Goal: Transaction & Acquisition: Purchase product/service

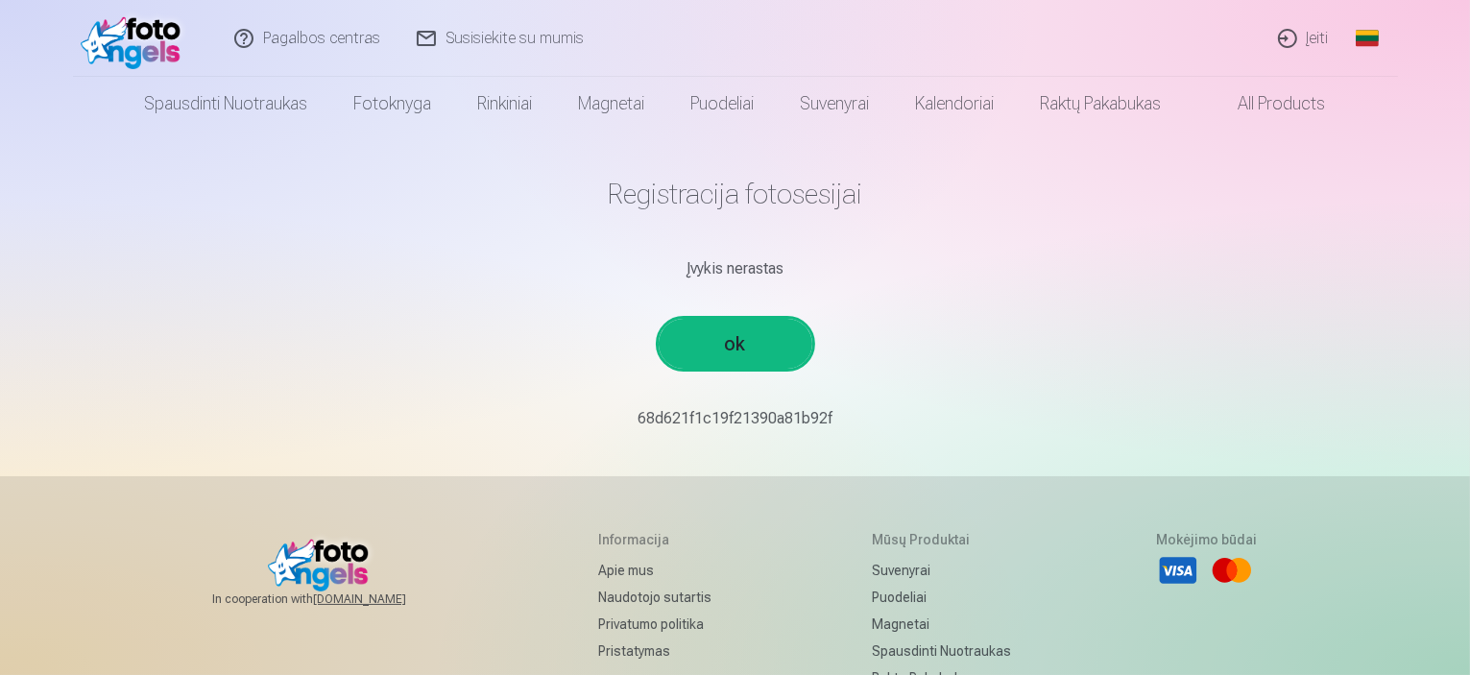
click at [725, 342] on link "ok" at bounding box center [736, 344] width 154 height 50
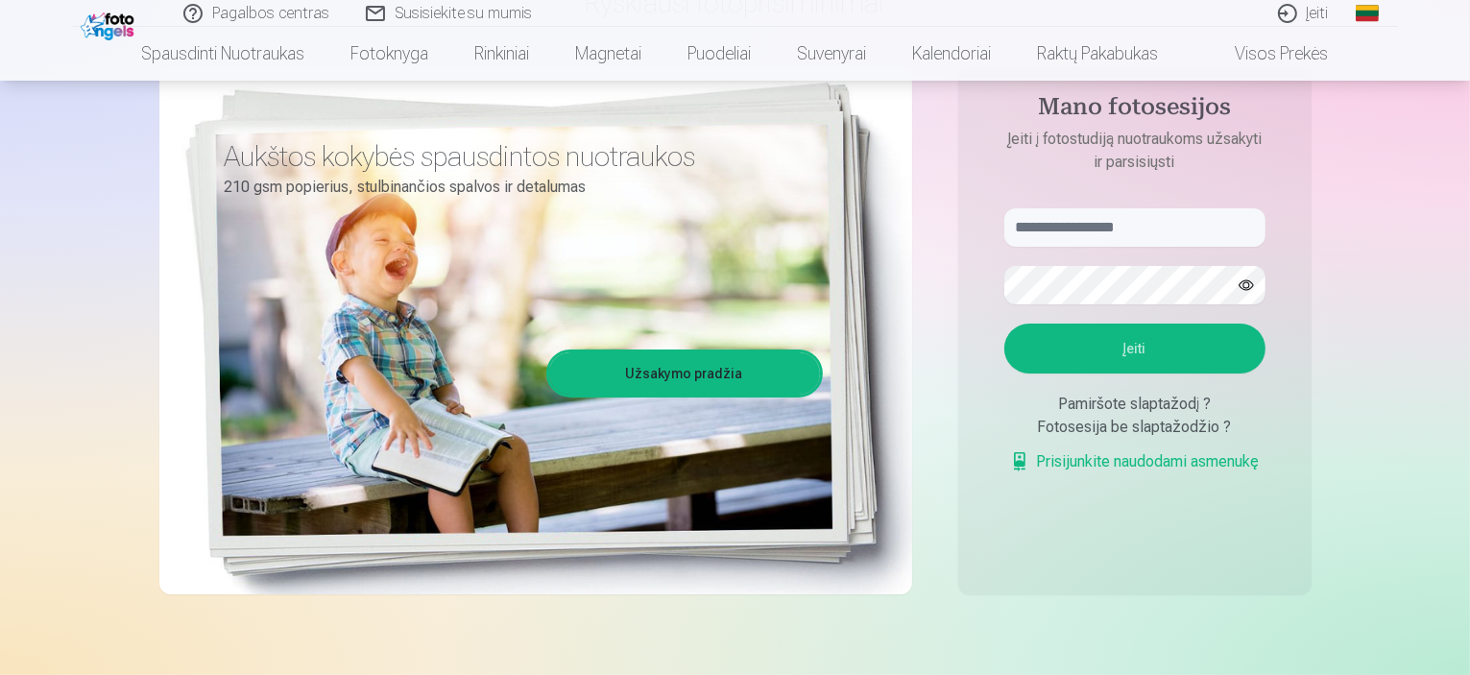
scroll to position [192, 0]
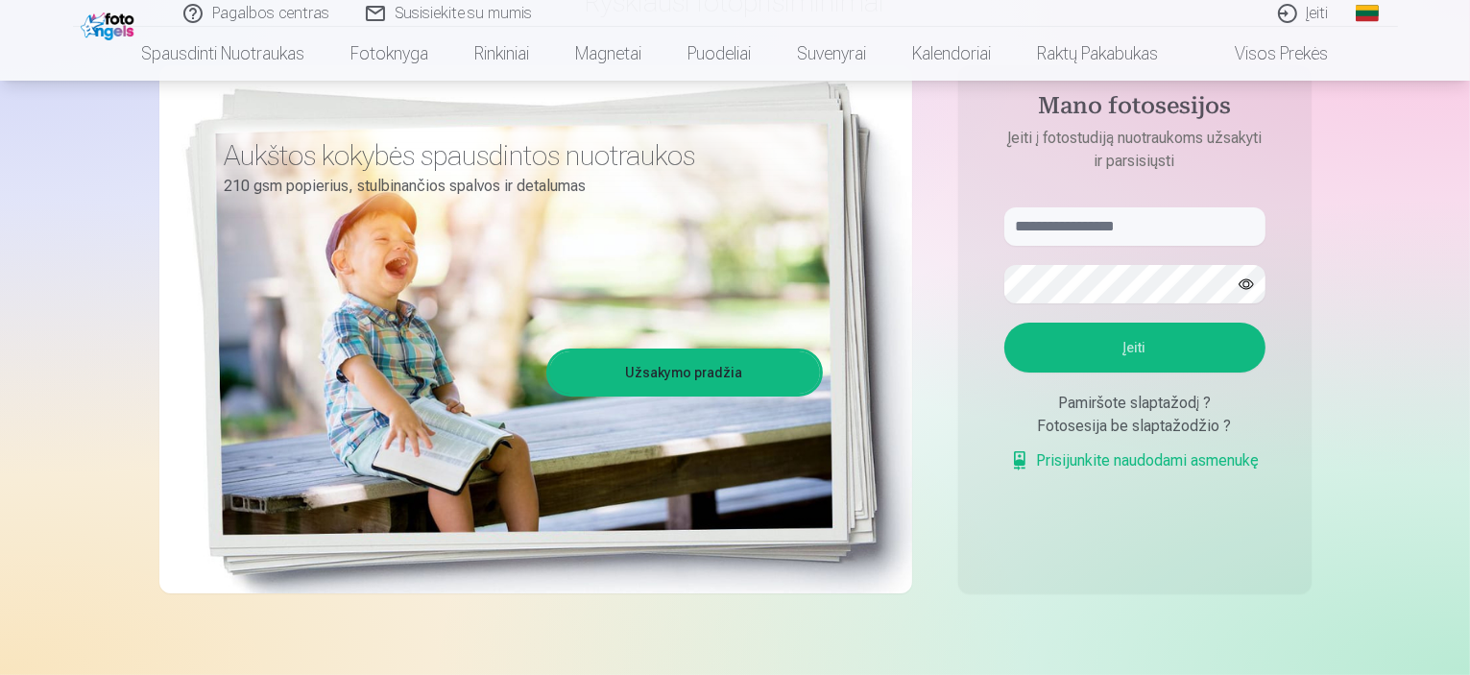
click at [1168, 462] on link "Prisijunkite naudodami asmenukę" at bounding box center [1135, 460] width 250 height 23
click at [1169, 457] on link "Prisijunkite naudodami asmenukę" at bounding box center [1135, 460] width 250 height 23
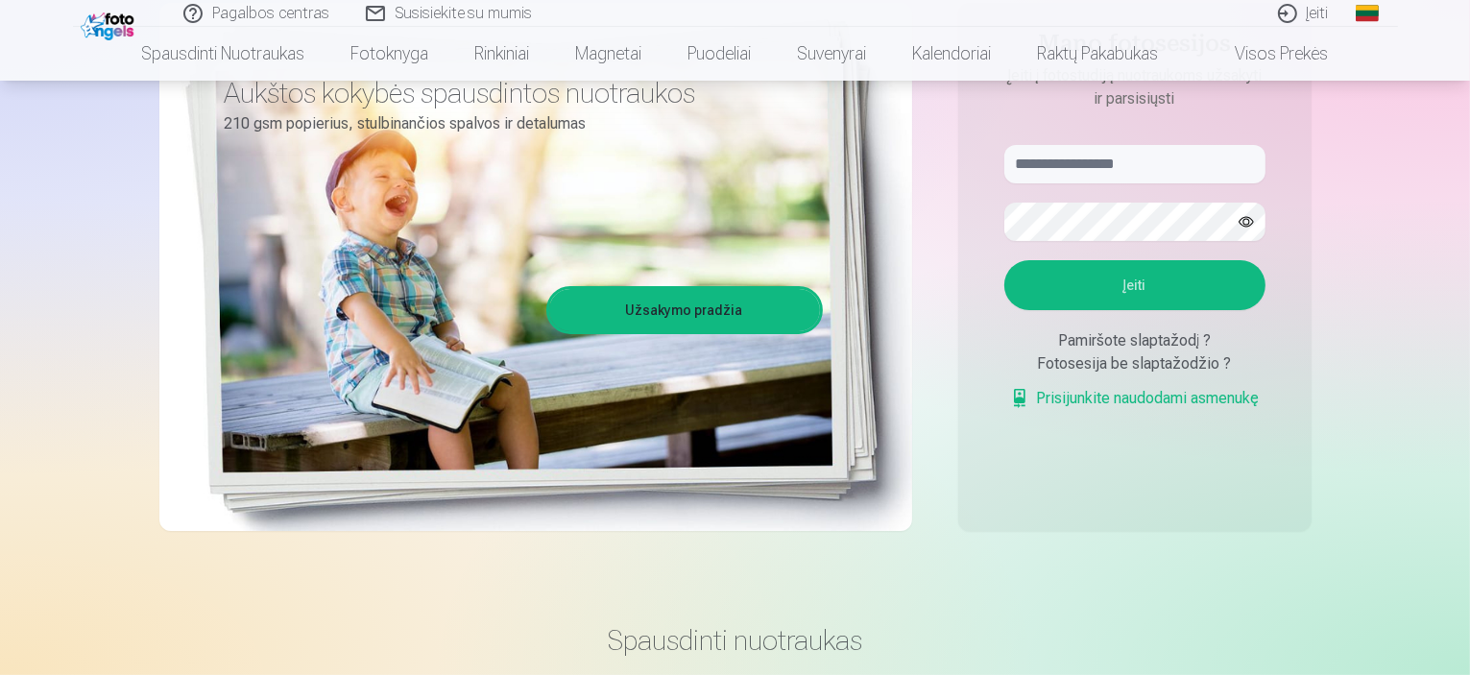
scroll to position [384, 0]
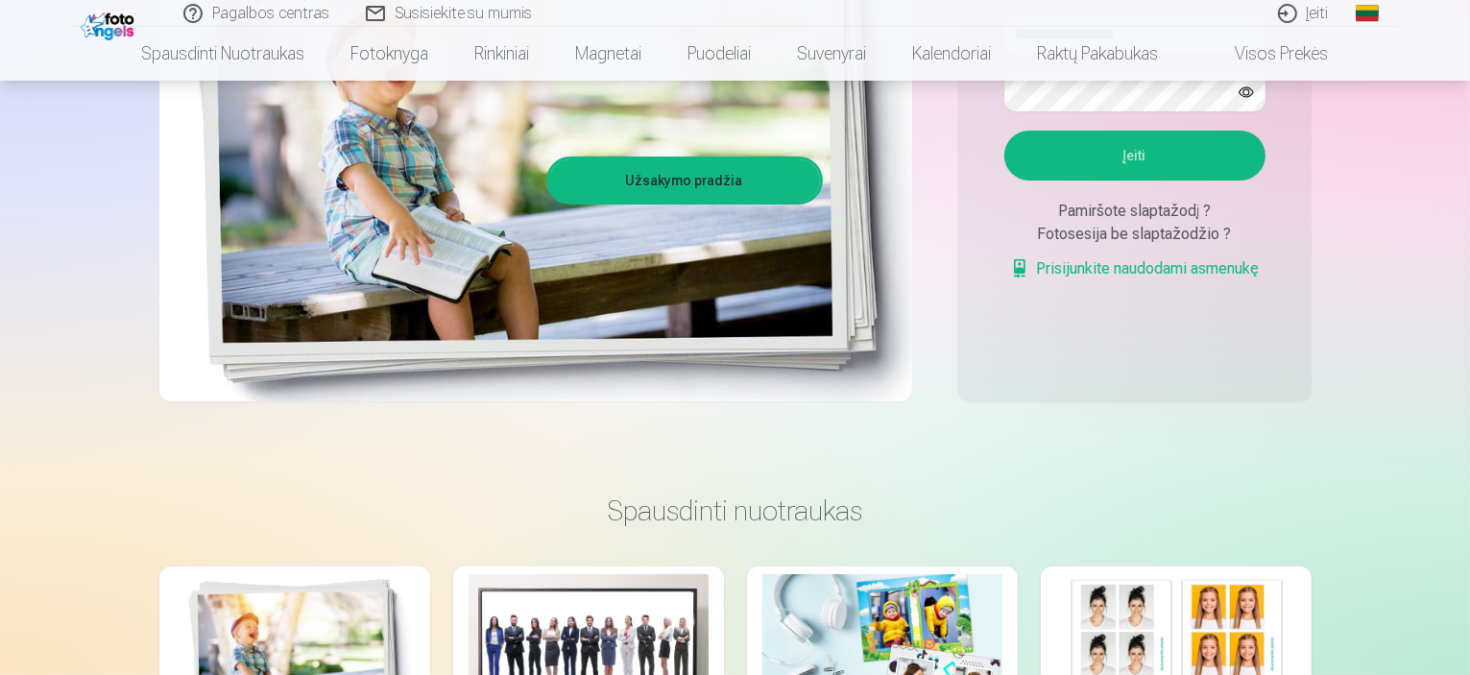
click at [1179, 267] on link "Prisijunkite naudodami asmenukę" at bounding box center [1135, 268] width 250 height 23
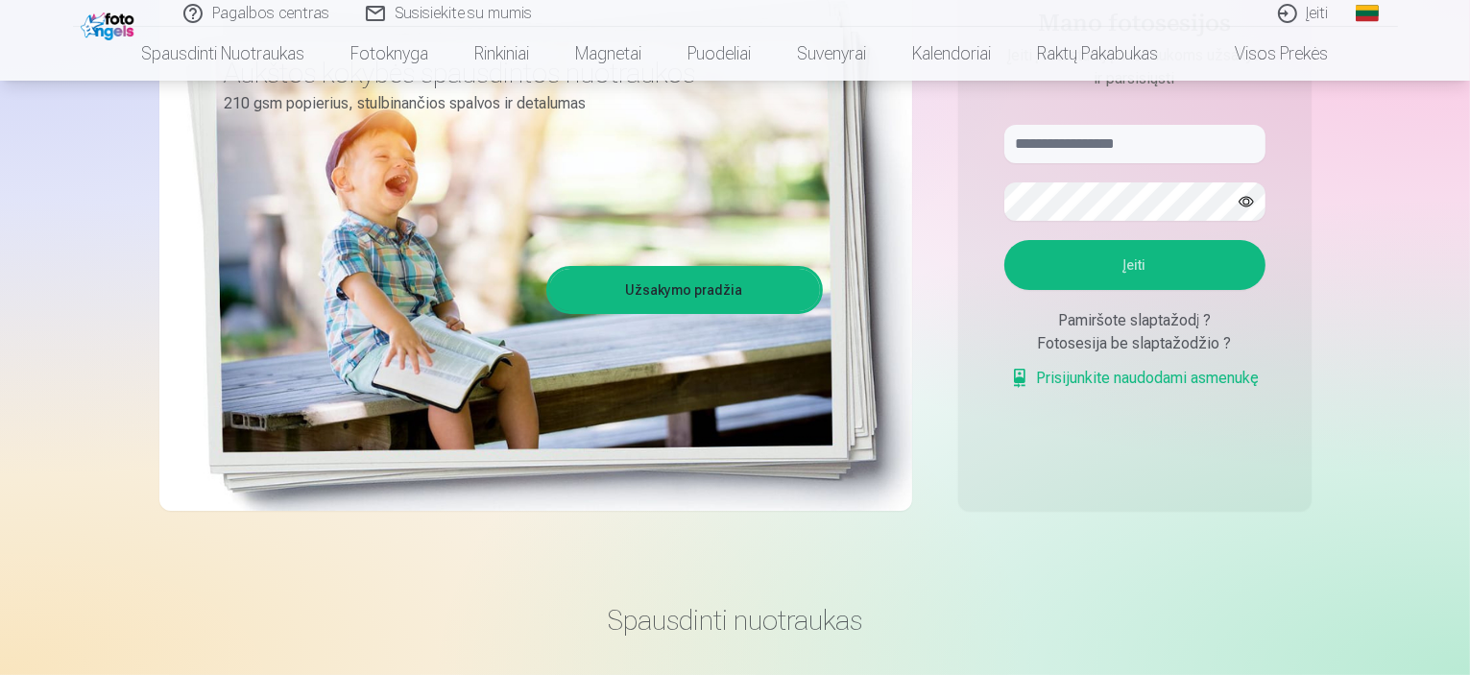
scroll to position [192, 0]
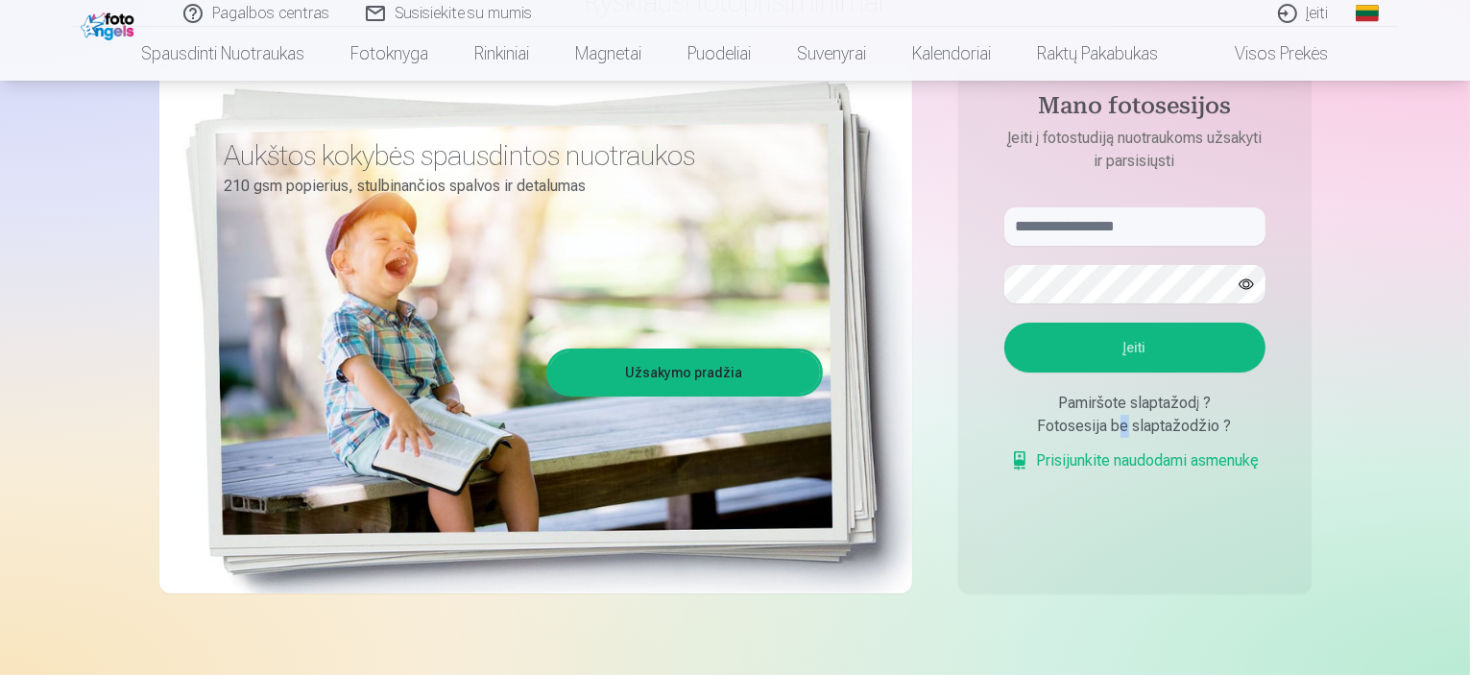
click at [1118, 422] on div "Fotosesija be slaptažodžio ?" at bounding box center [1134, 426] width 261 height 23
click at [1198, 425] on div "Fotosesija be slaptažodžio ?" at bounding box center [1134, 426] width 261 height 23
click at [1025, 456] on link "Prisijunkite naudodami asmenukę" at bounding box center [1135, 460] width 250 height 23
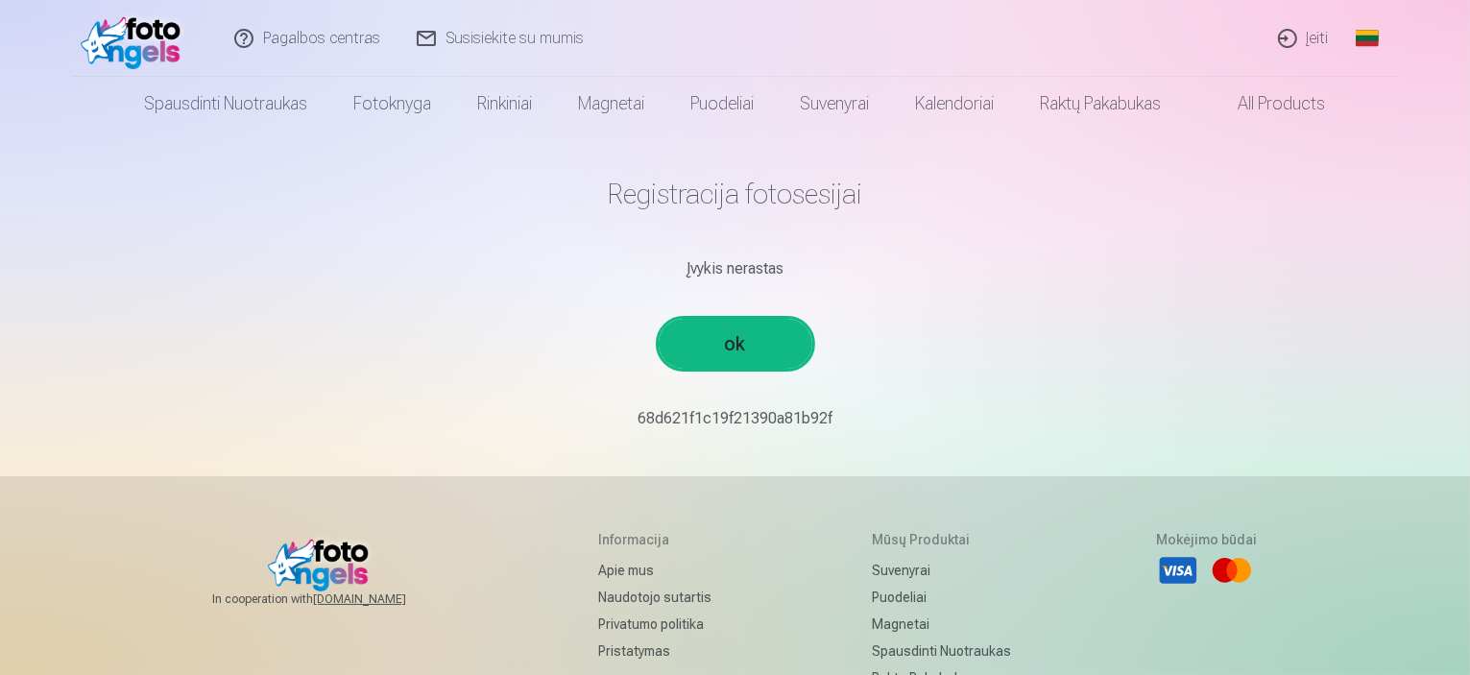
click at [745, 349] on link "ok" at bounding box center [736, 344] width 154 height 50
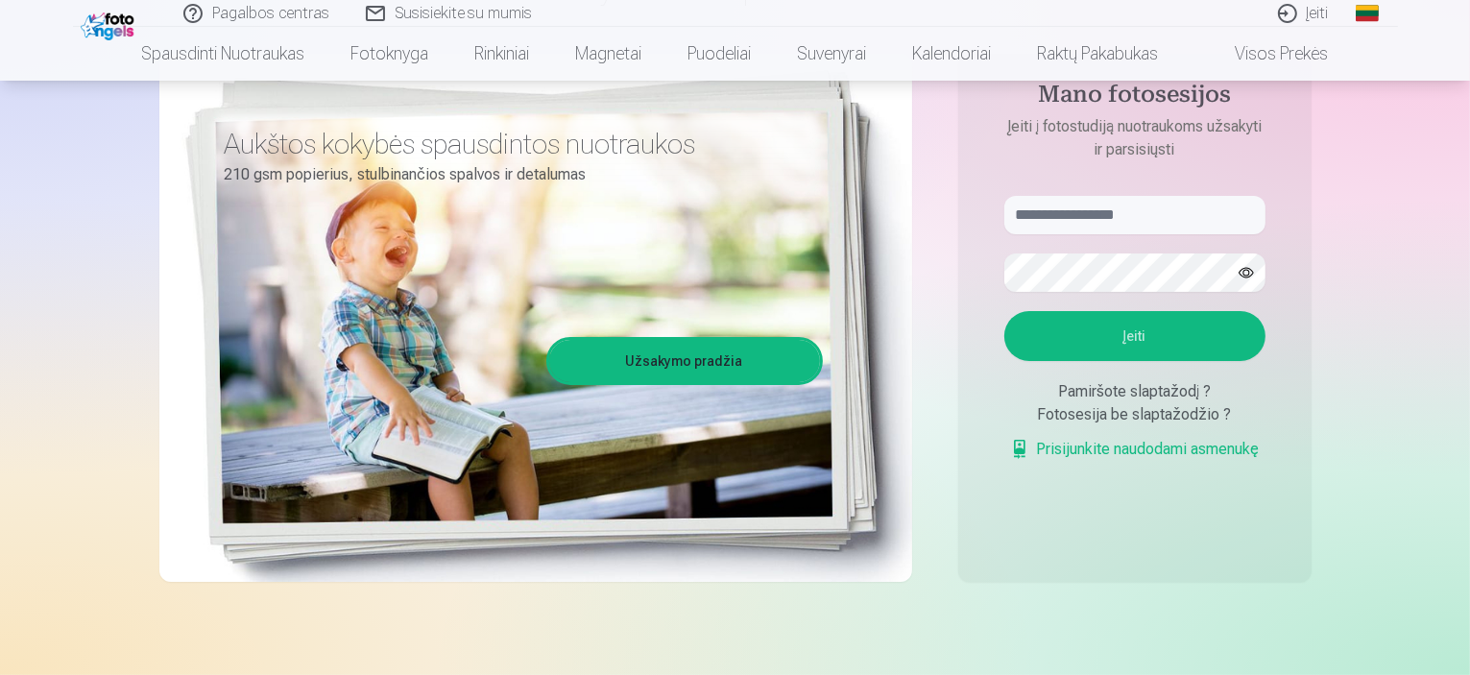
scroll to position [192, 0]
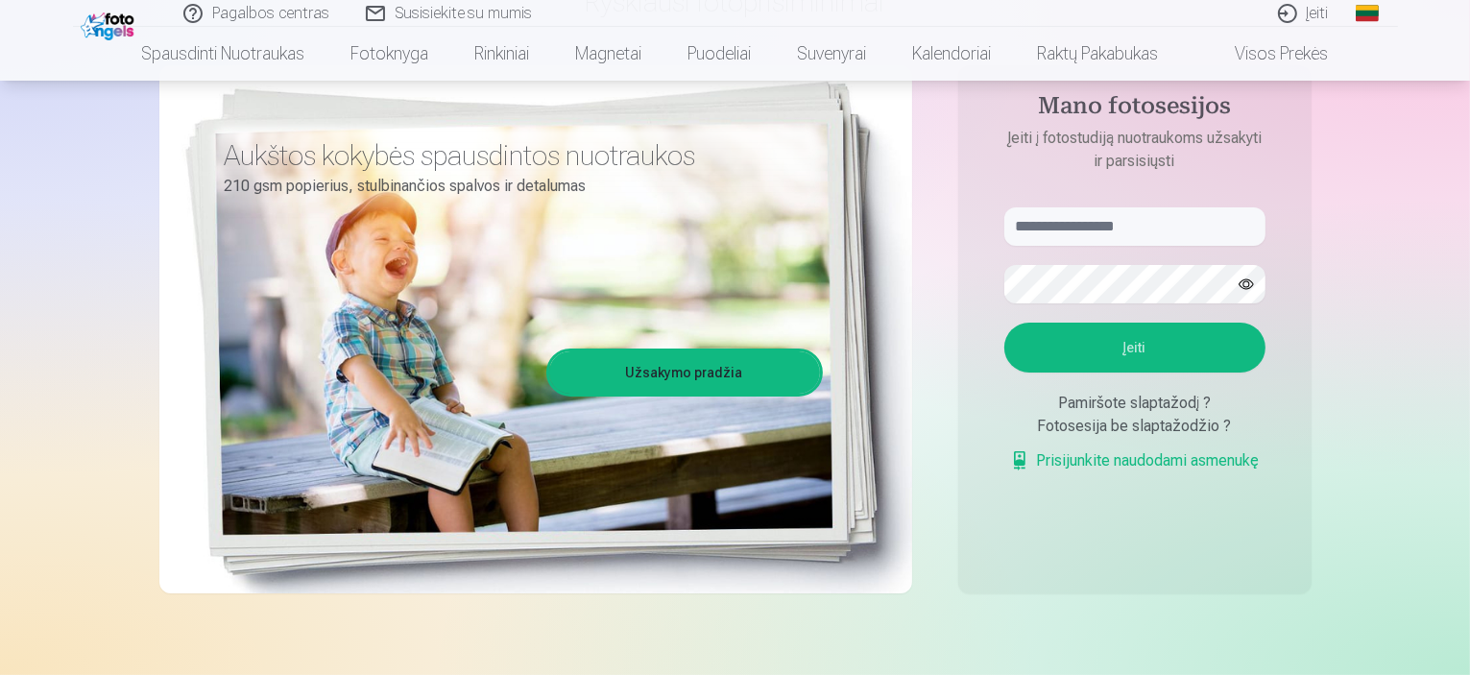
click at [727, 371] on link "Užsakymo pradžia" at bounding box center [684, 372] width 271 height 42
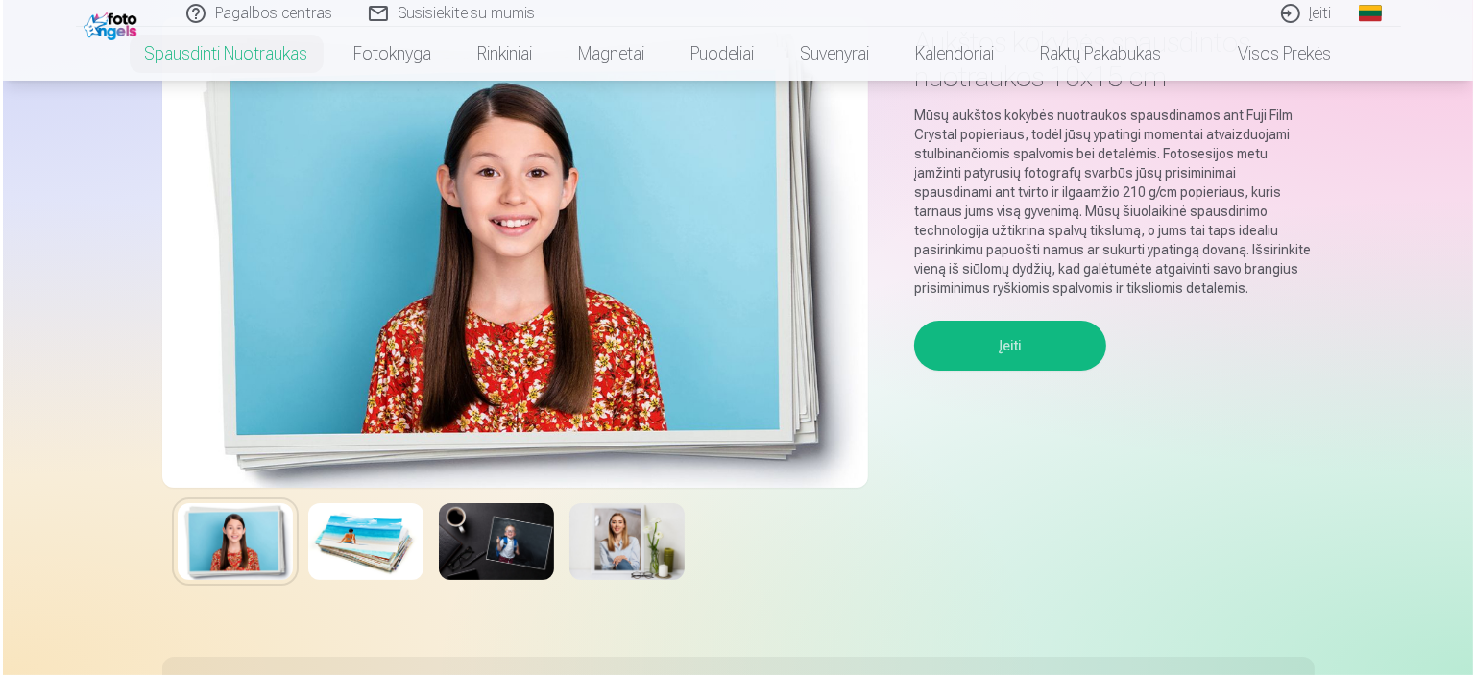
scroll to position [192, 0]
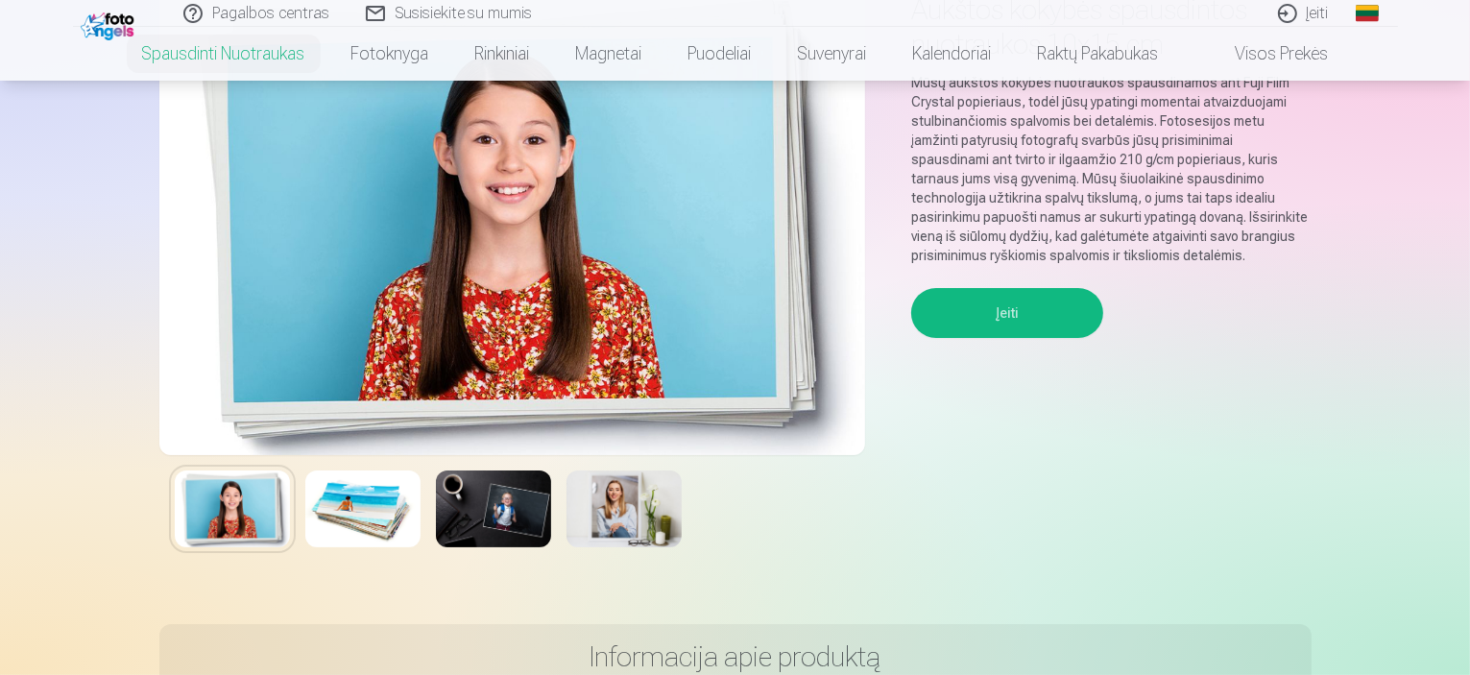
click at [983, 317] on button "Įeiti" at bounding box center [1007, 313] width 192 height 50
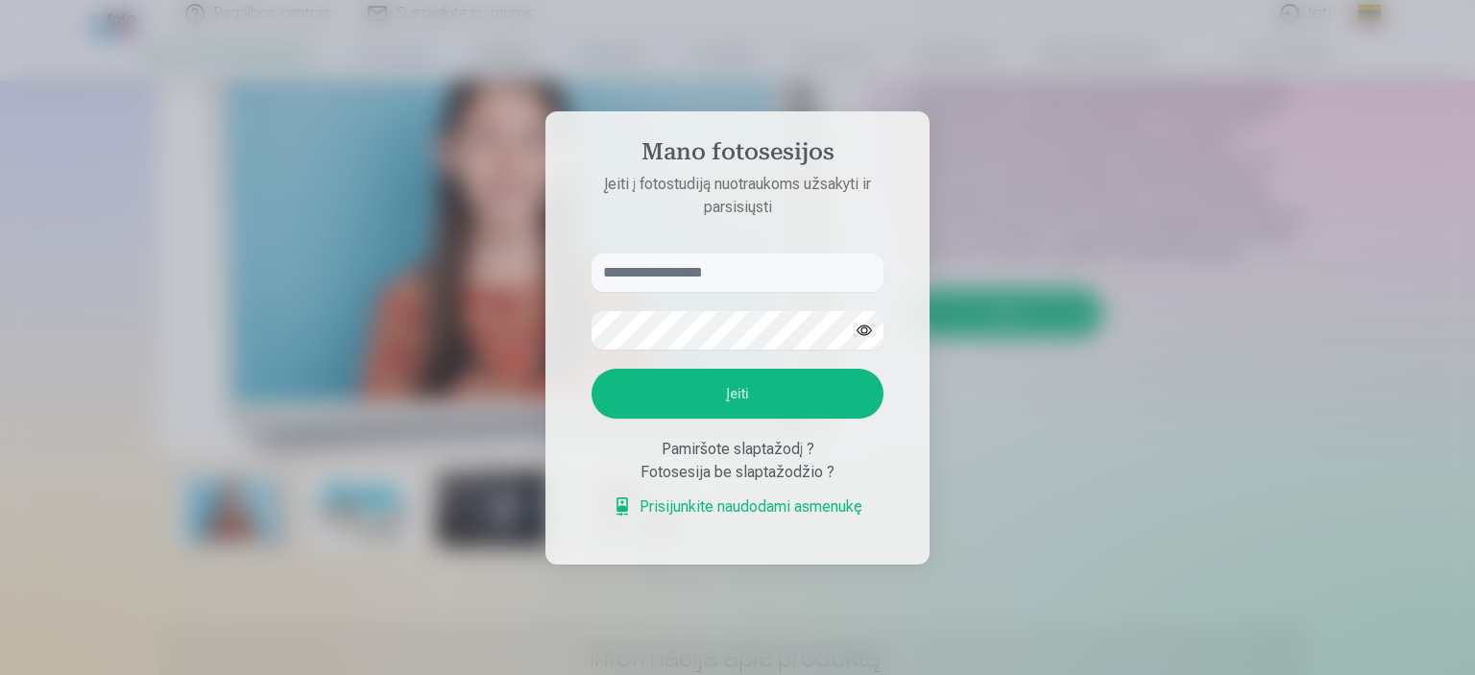
click at [762, 505] on link "Prisijunkite naudodami asmenukę" at bounding box center [738, 506] width 250 height 23
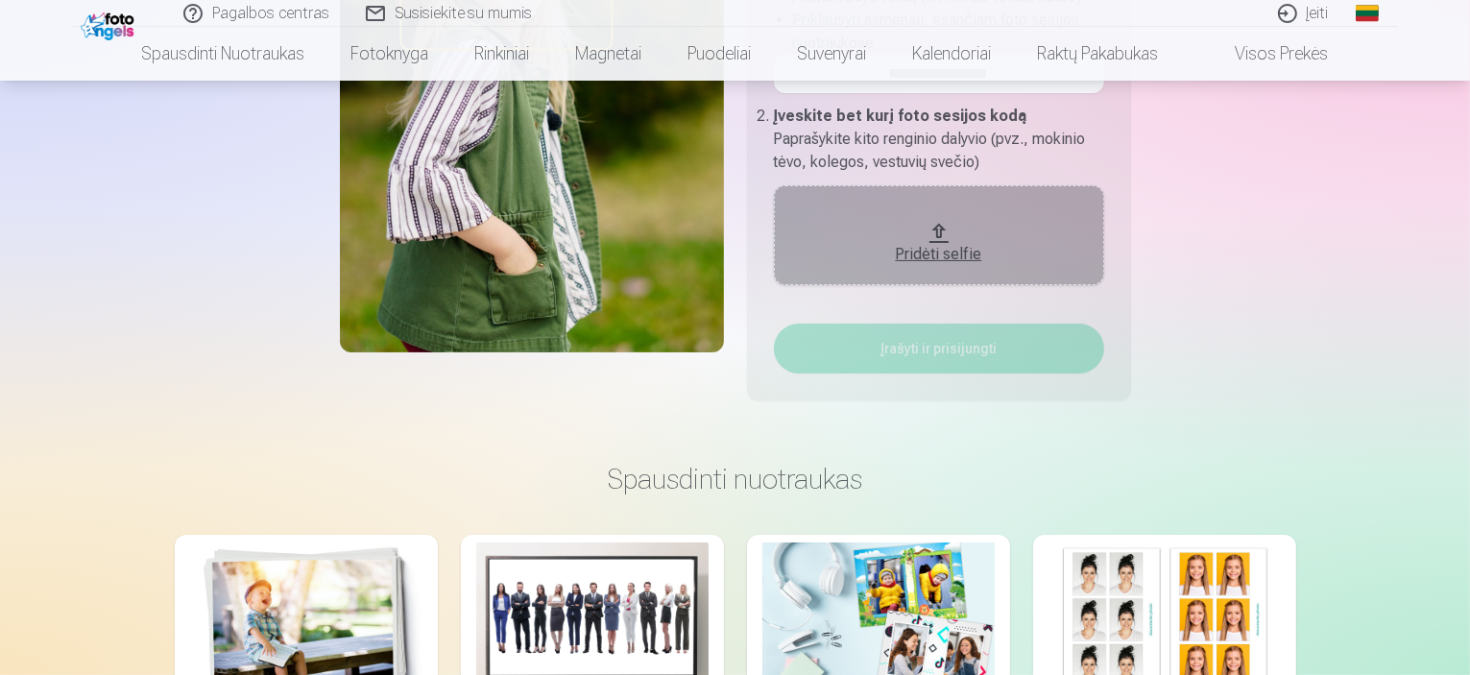
scroll to position [480, 0]
